Goal: Navigation & Orientation: Find specific page/section

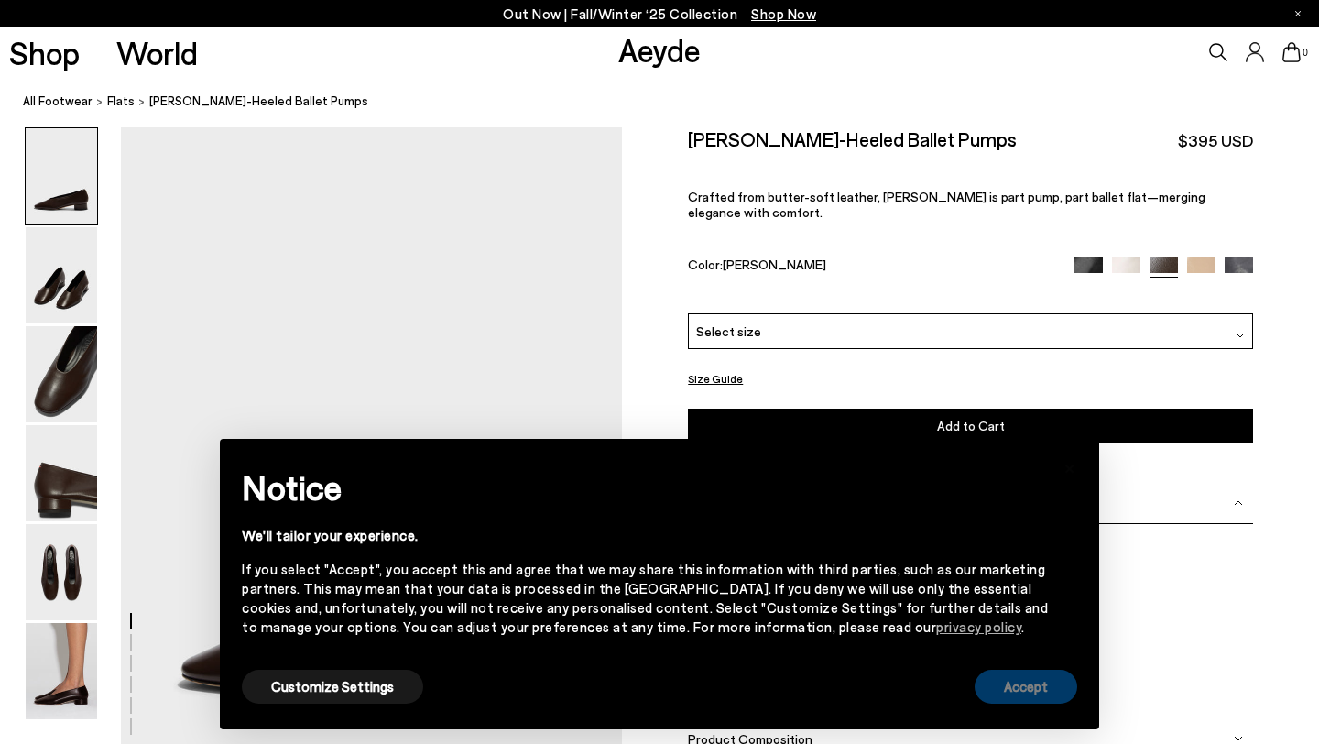
click at [1042, 685] on button "Accept" at bounding box center [1026, 687] width 103 height 34
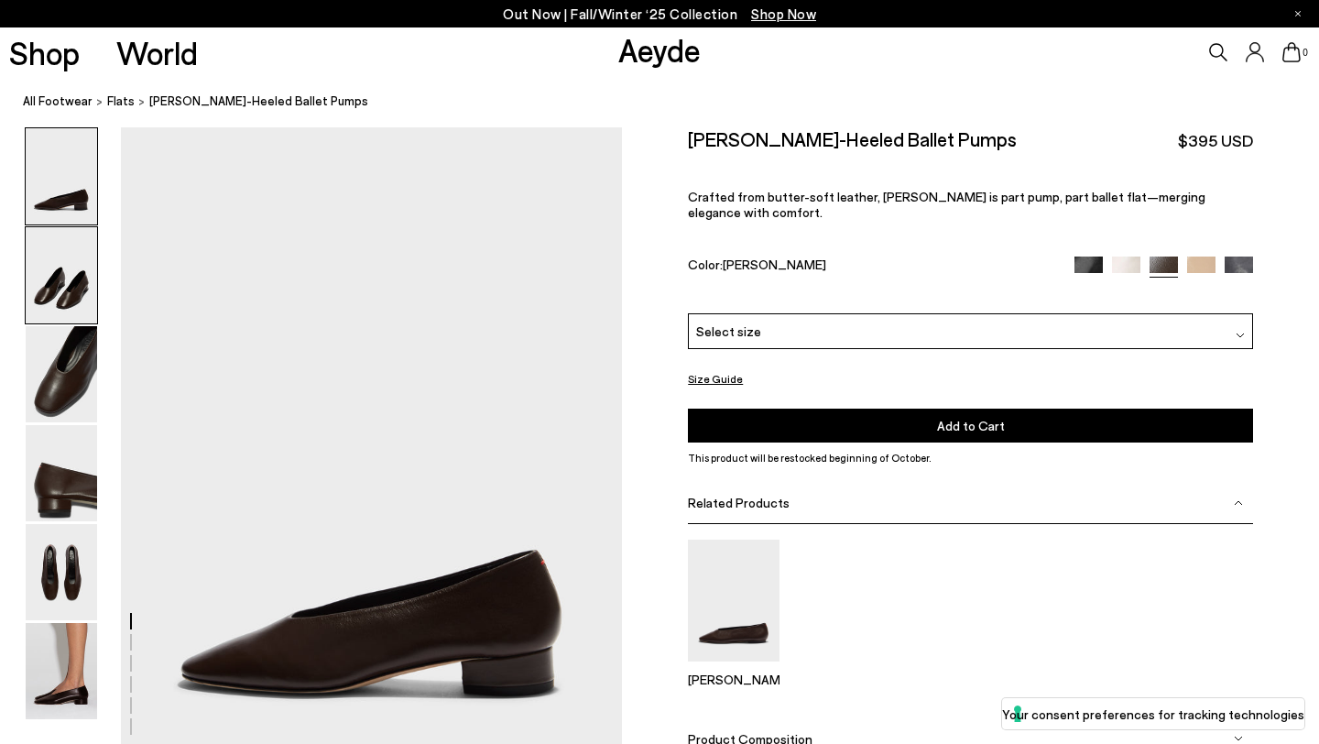
click at [74, 292] on img at bounding box center [61, 275] width 71 height 96
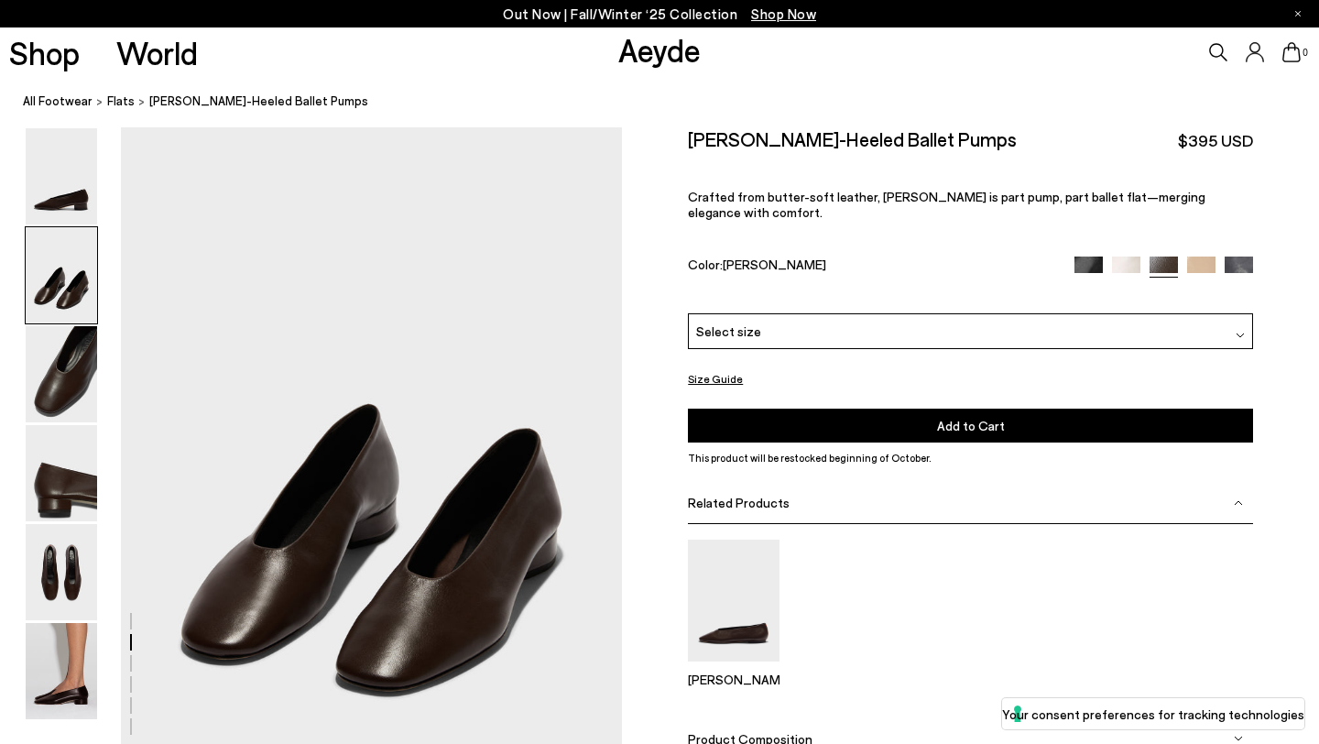
scroll to position [673, 0]
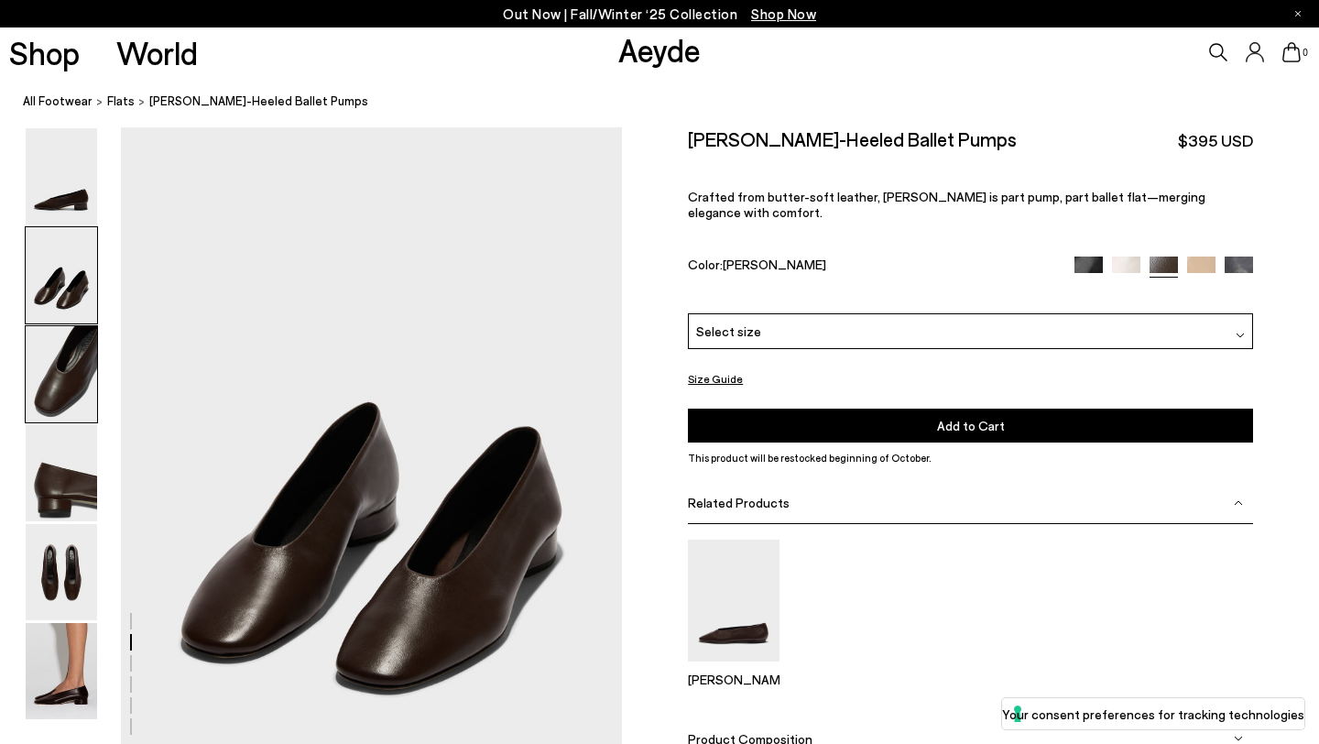
click at [66, 354] on img at bounding box center [61, 374] width 71 height 96
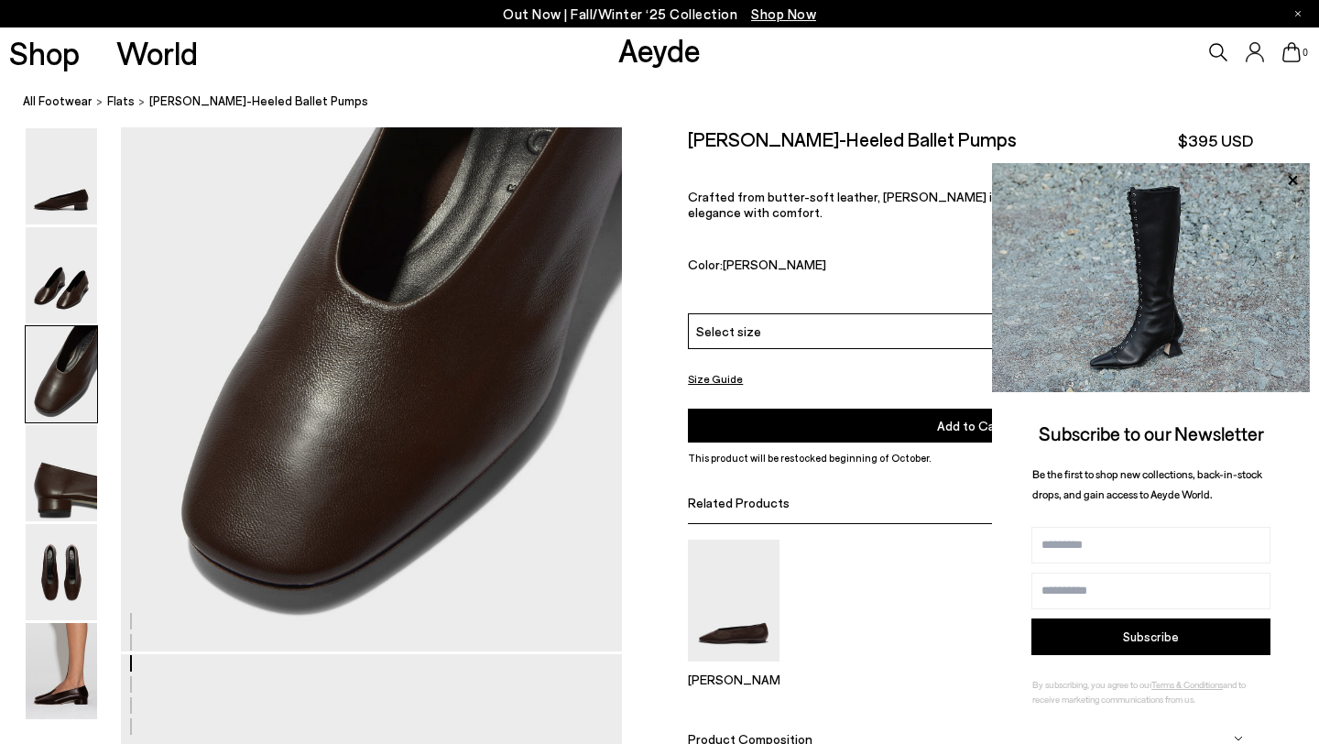
scroll to position [1490, 0]
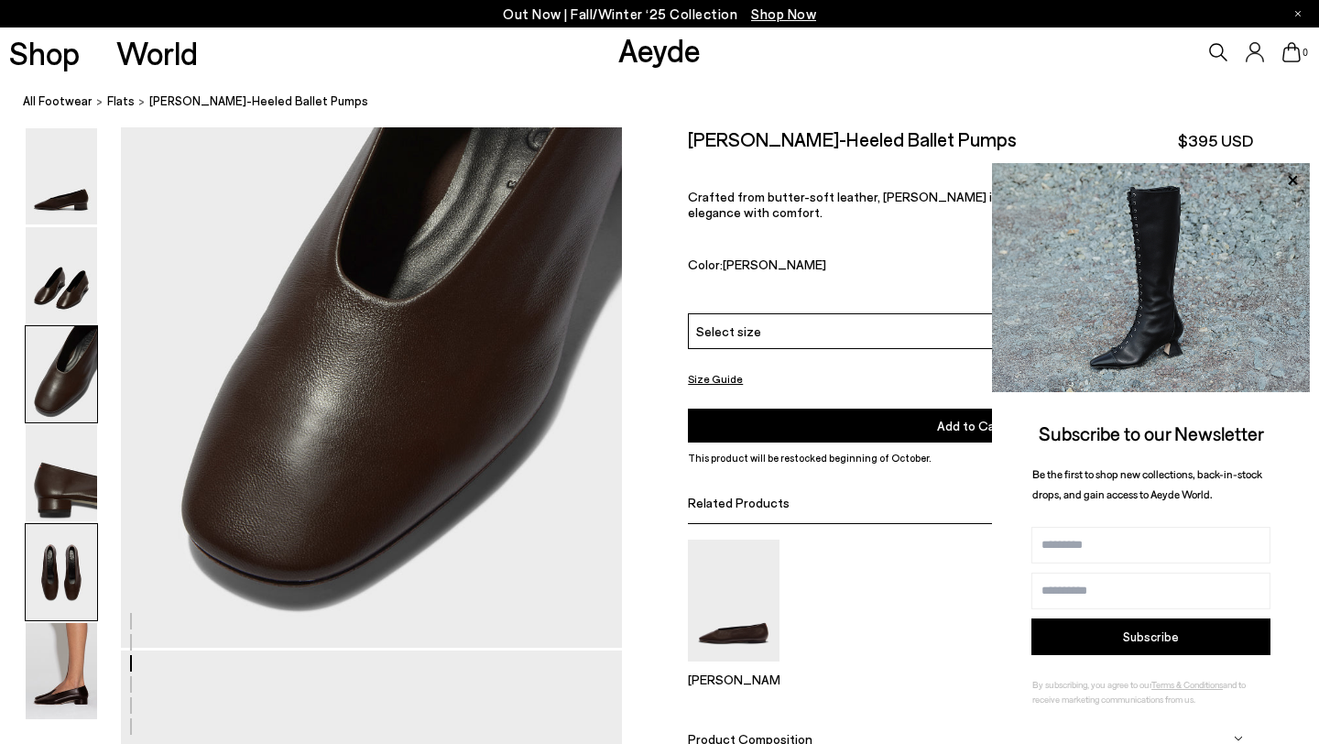
click at [57, 582] on img at bounding box center [61, 572] width 71 height 96
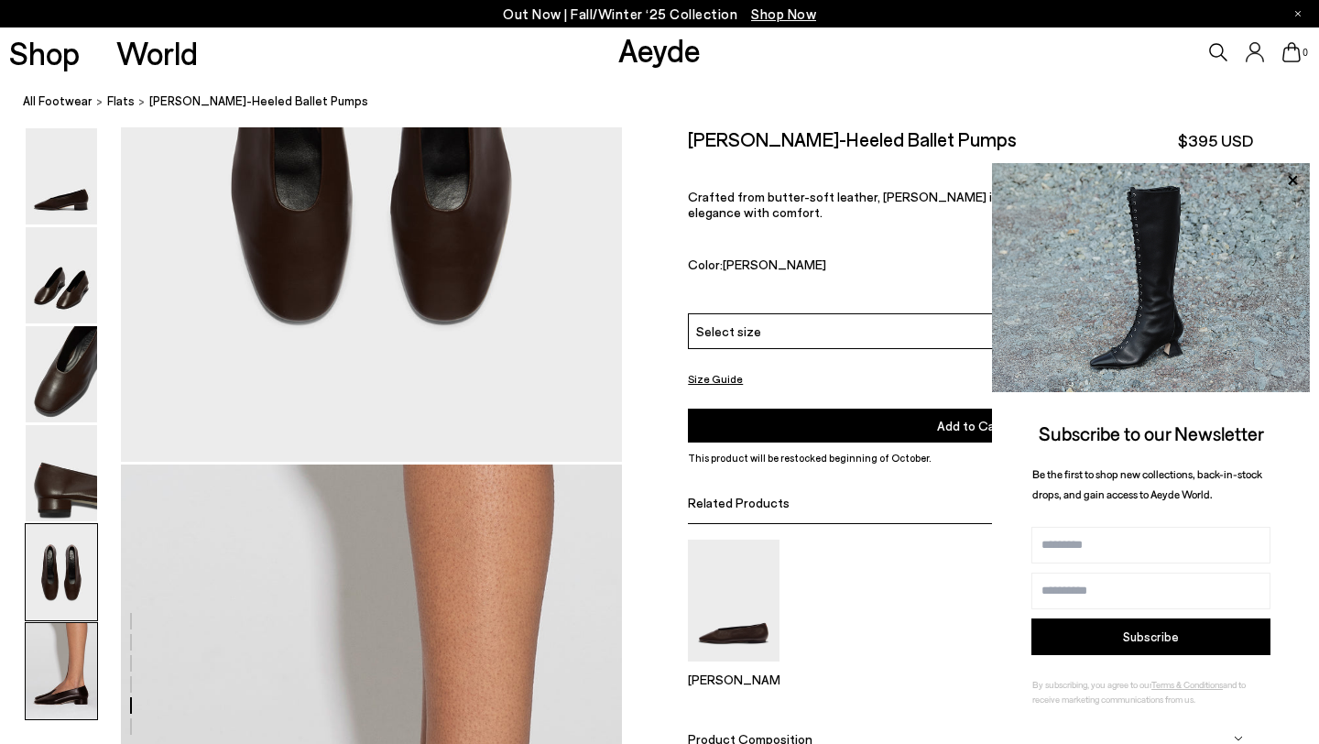
click at [67, 692] on img at bounding box center [61, 671] width 71 height 96
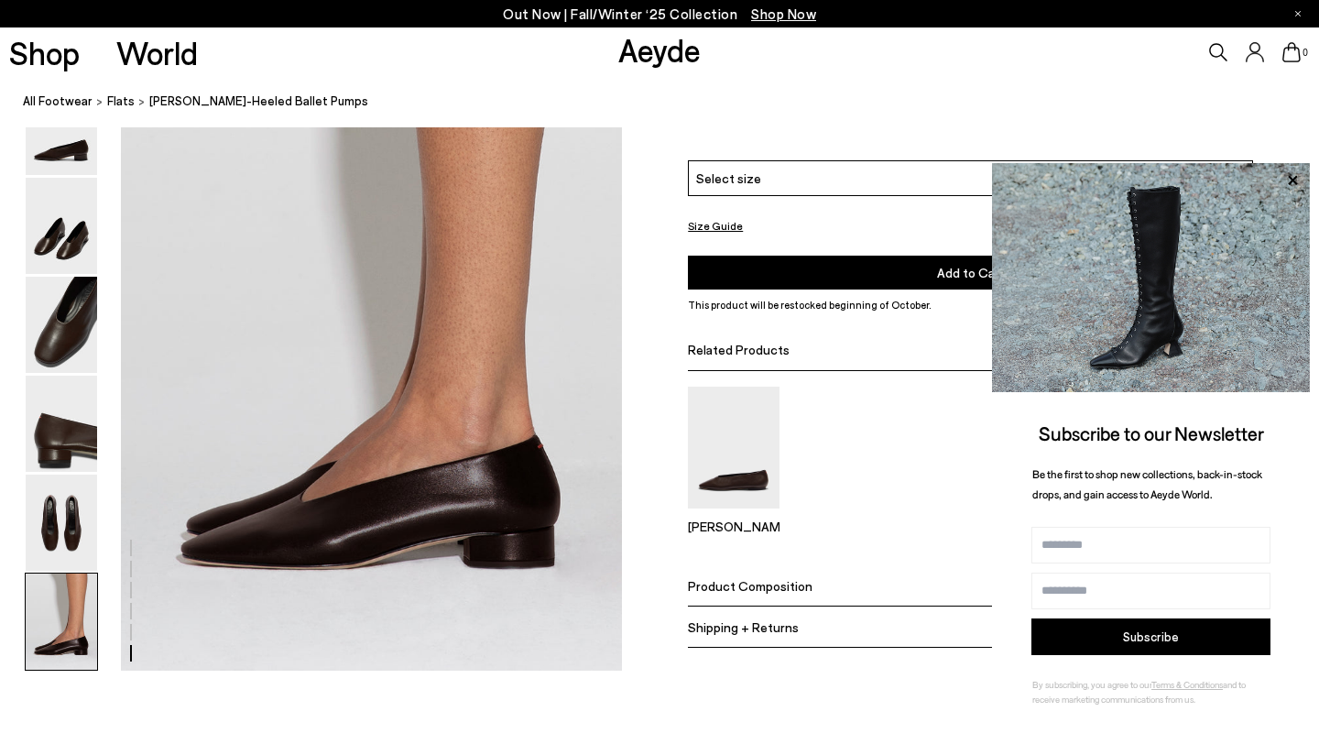
scroll to position [3483, 0]
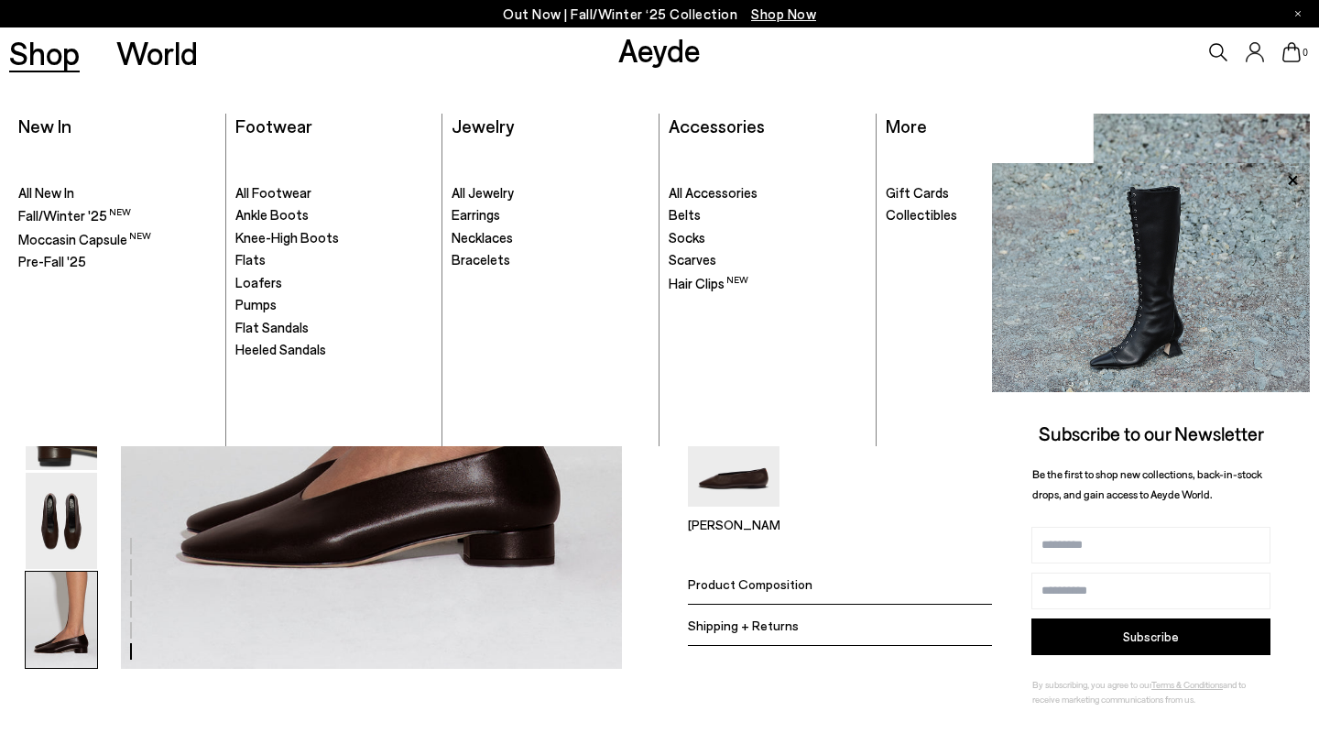
click at [48, 46] on link "Shop" at bounding box center [44, 53] width 71 height 32
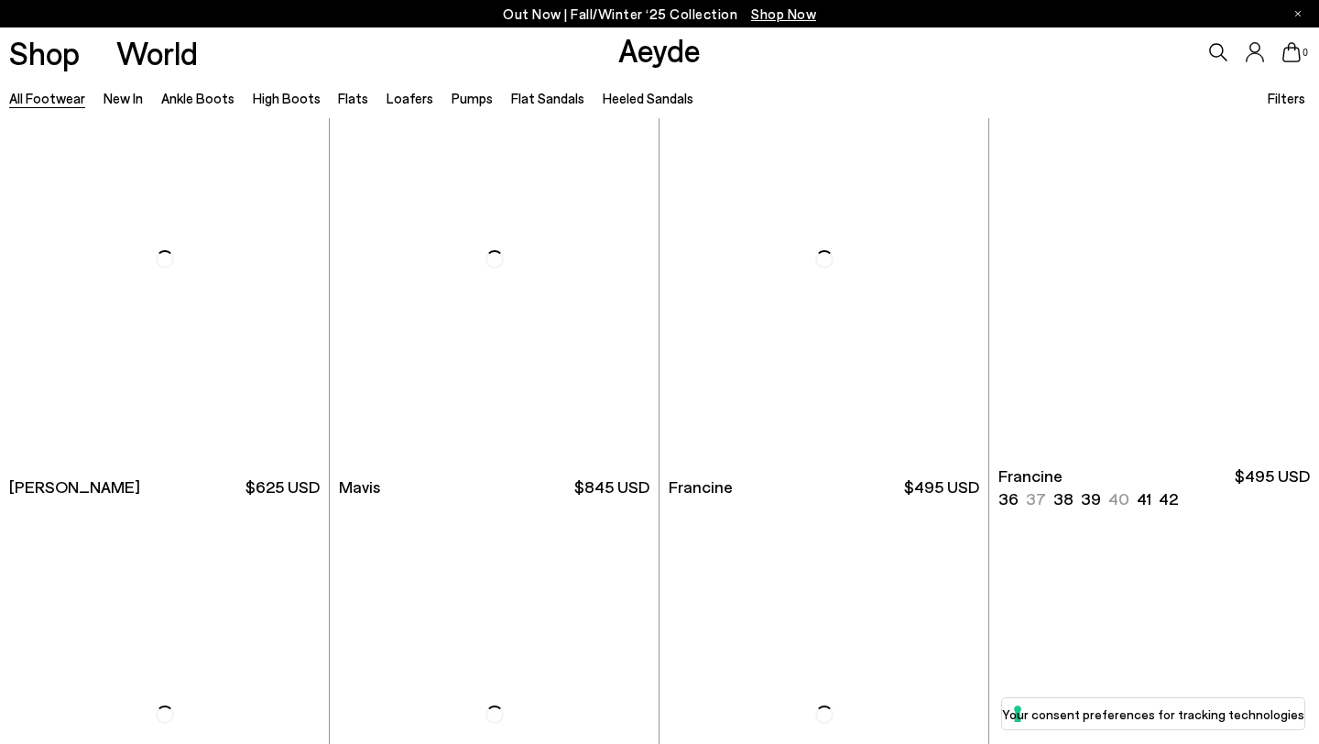
scroll to position [2808, 0]
